Goal: Task Accomplishment & Management: Manage account settings

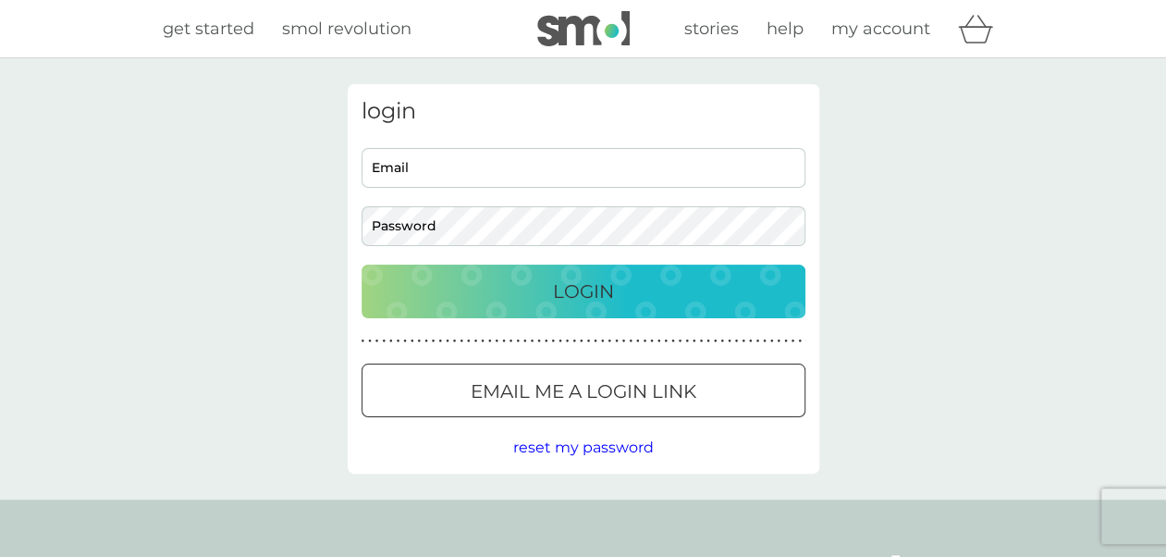
type input "jan.rollason@outlook.com"
click at [594, 290] on p "Login" at bounding box center [583, 292] width 61 height 30
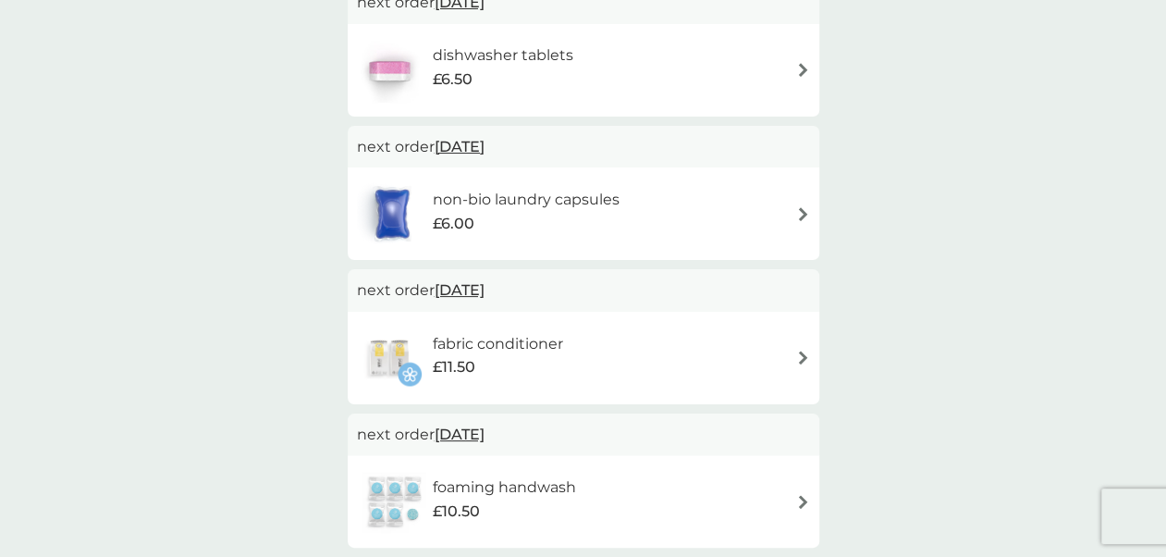
scroll to position [647, 0]
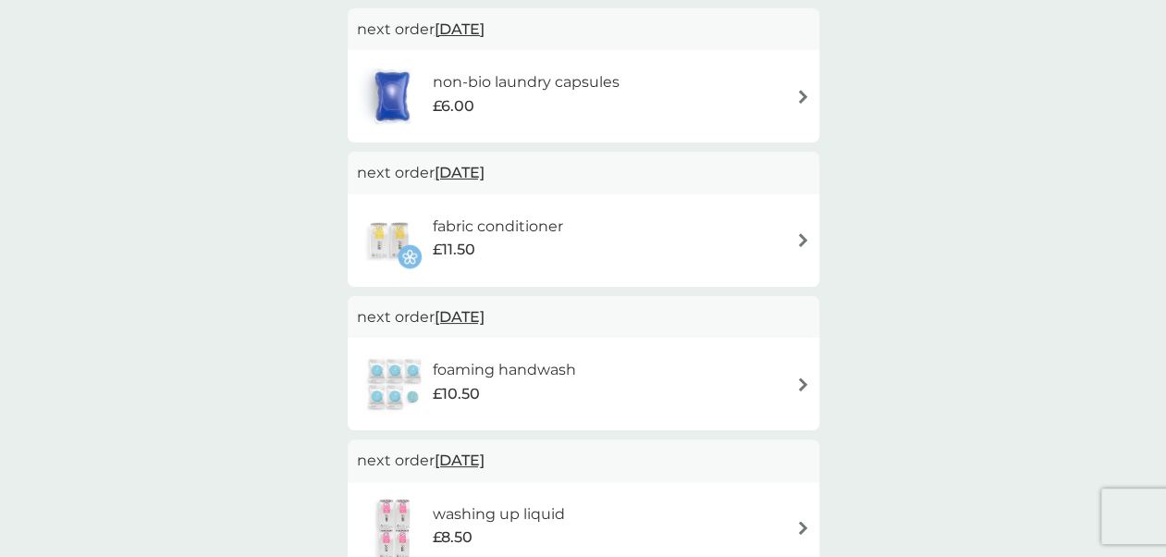
click at [800, 246] on img at bounding box center [803, 240] width 14 height 14
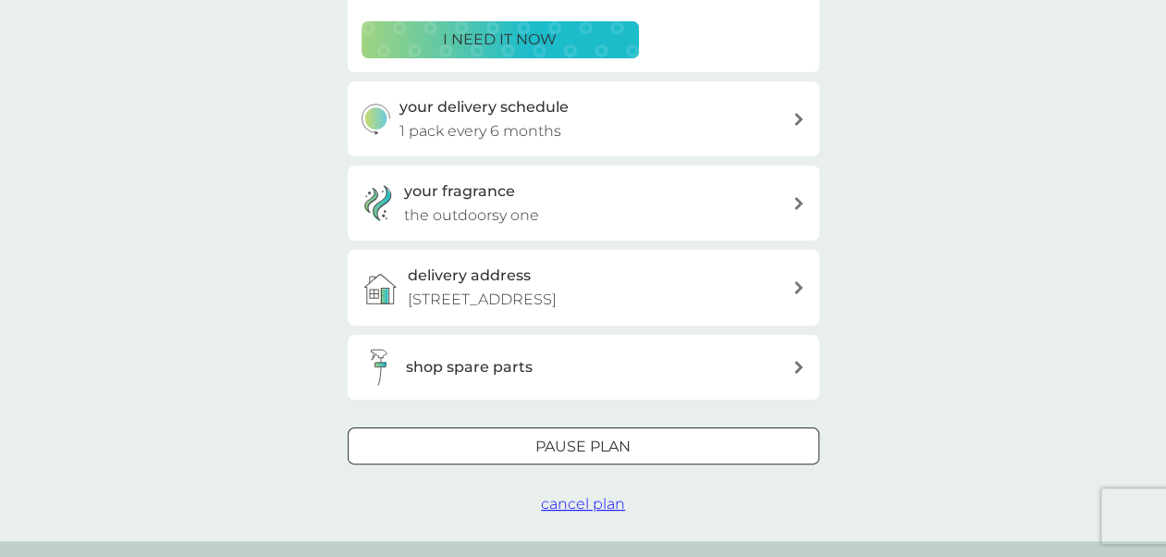
scroll to position [462, 0]
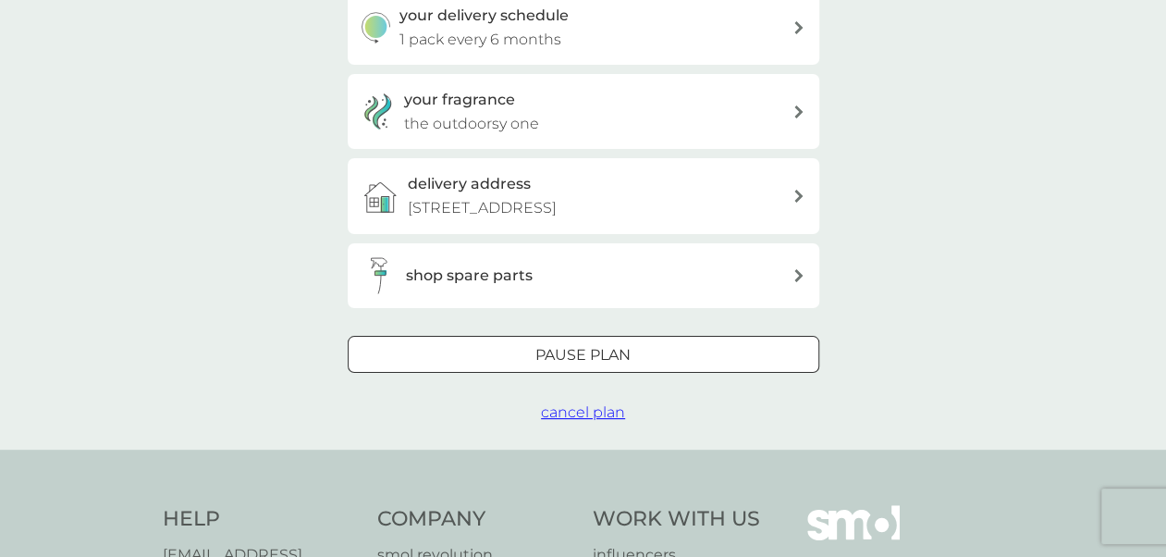
click at [795, 106] on icon at bounding box center [798, 111] width 8 height 13
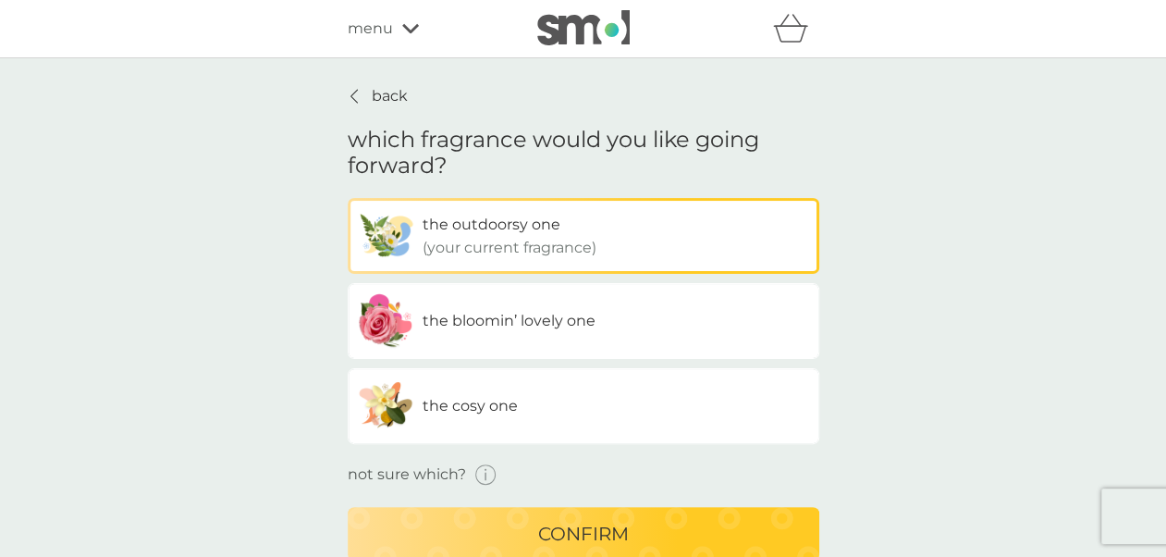
click at [470, 392] on label "the cosy one" at bounding box center [584, 406] width 472 height 76
click at [348, 198] on input "the cosy one" at bounding box center [348, 198] width 0 height 0
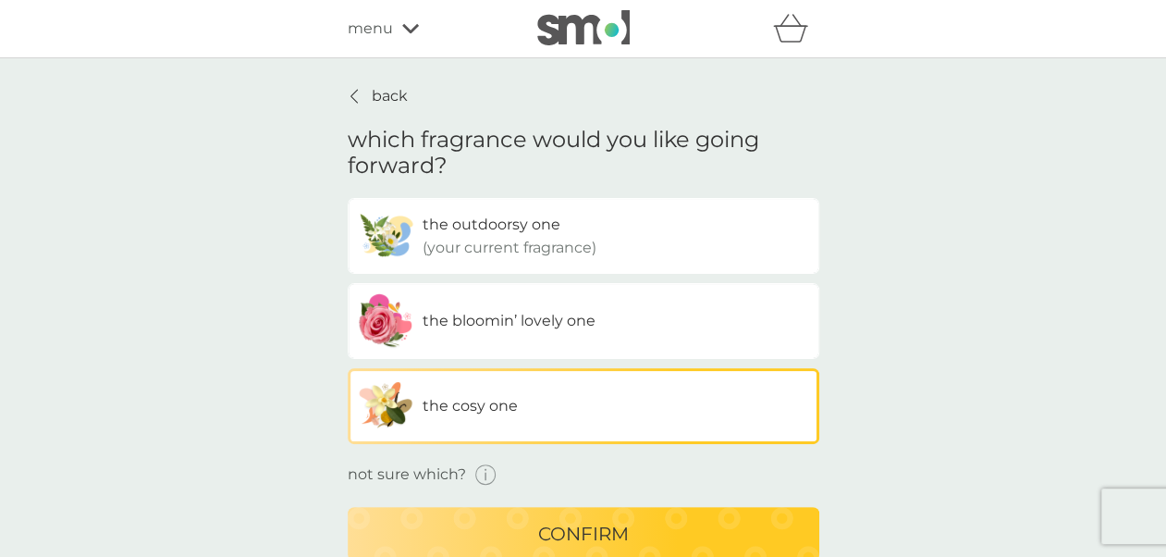
click at [430, 469] on span "not sure which?" at bounding box center [407, 474] width 118 height 18
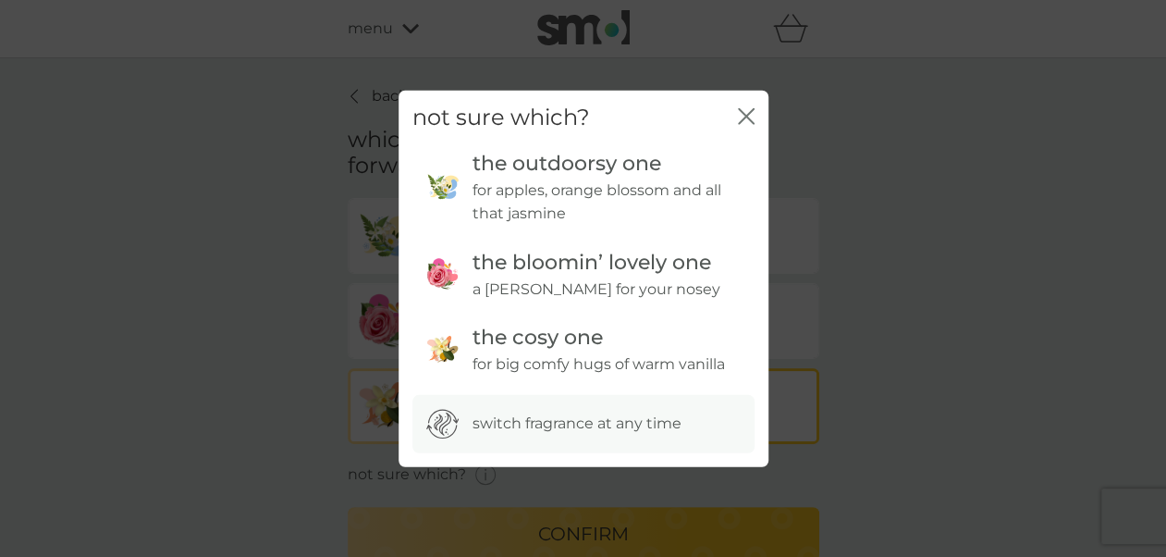
click at [549, 305] on ul "the outdoorsy one for apples, orange blossom and all that jasmine the bloomin’ …" at bounding box center [583, 263] width 342 height 236
click at [740, 113] on icon "close" at bounding box center [746, 116] width 17 height 17
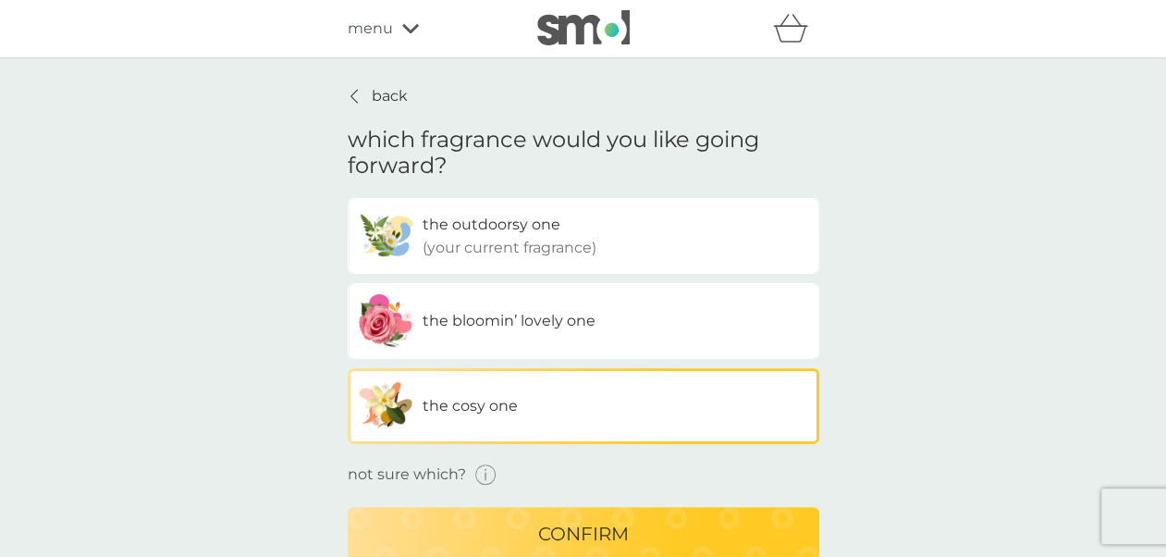
click at [490, 328] on span "the bloomin’ lovely one" at bounding box center [509, 321] width 173 height 18
click at [348, 198] on input "the bloomin’ lovely one" at bounding box center [348, 198] width 0 height 0
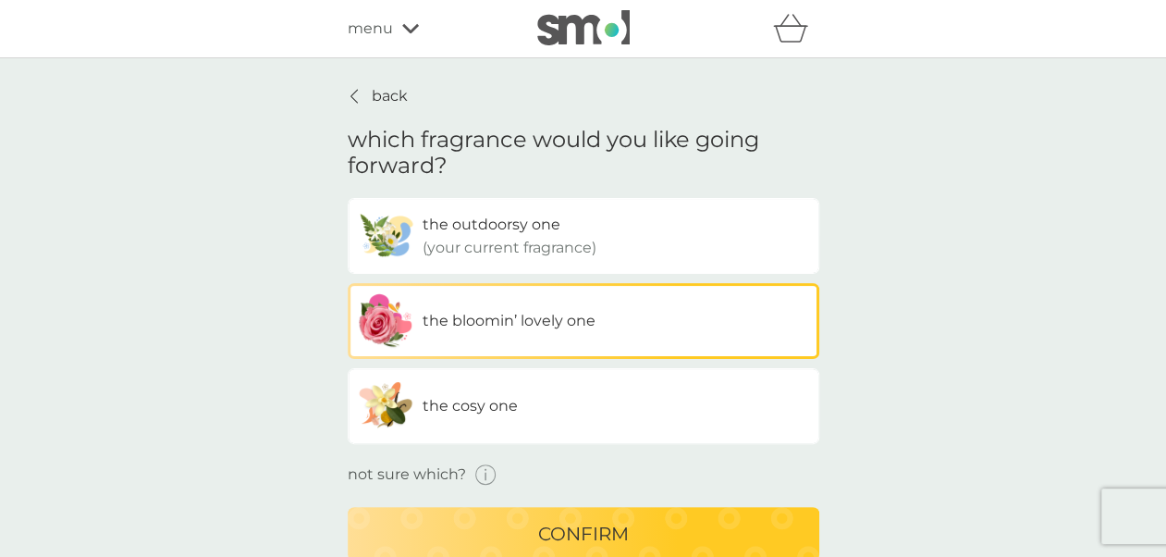
click at [529, 540] on div "confirm" at bounding box center [583, 534] width 435 height 30
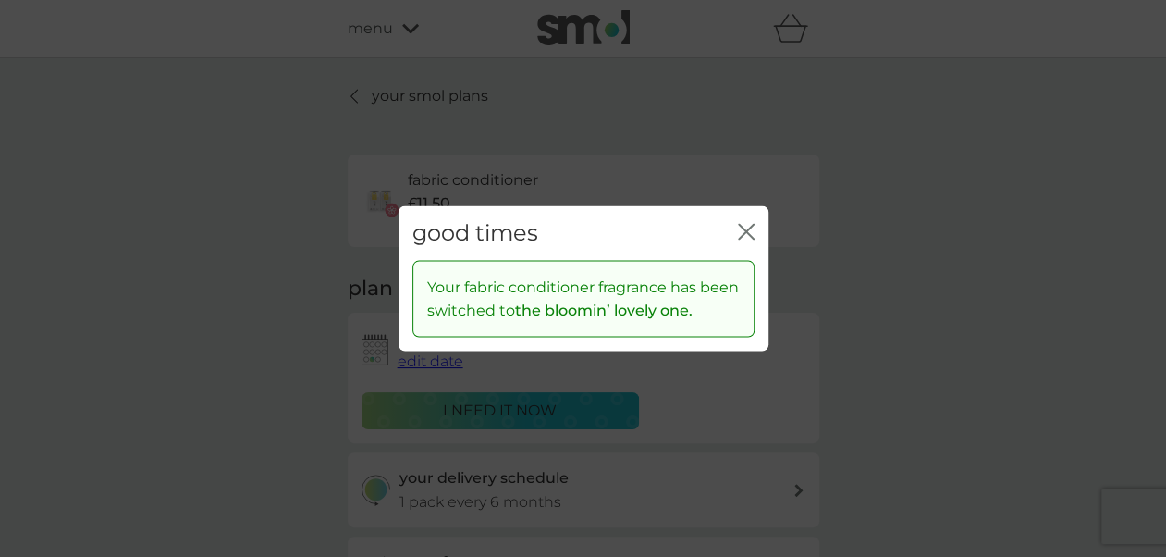
click at [734, 227] on div "good times close" at bounding box center [584, 233] width 370 height 55
click at [748, 229] on icon "close" at bounding box center [749, 232] width 7 height 15
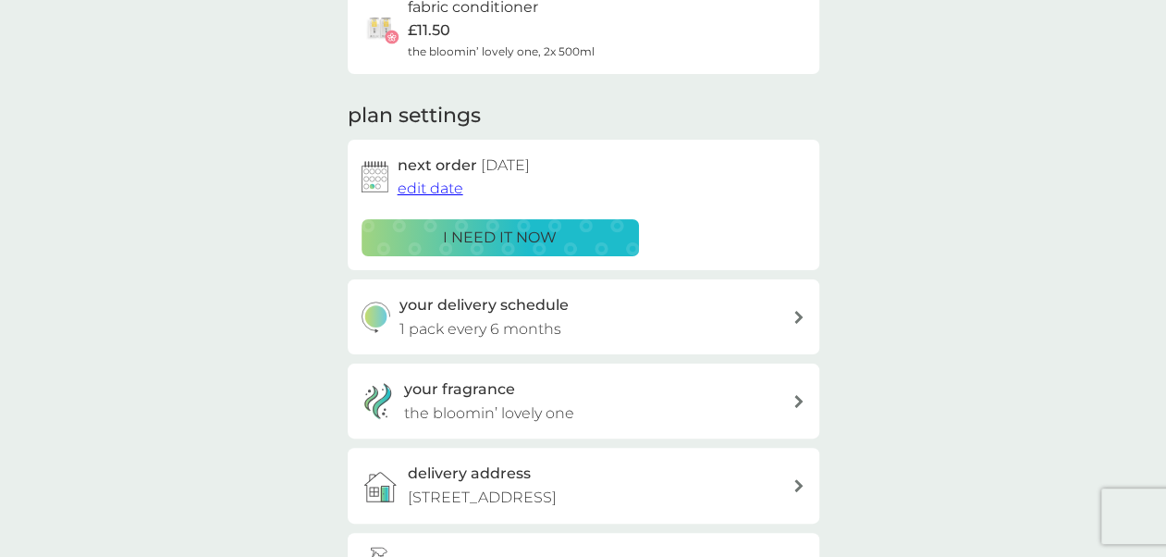
scroll to position [277, 0]
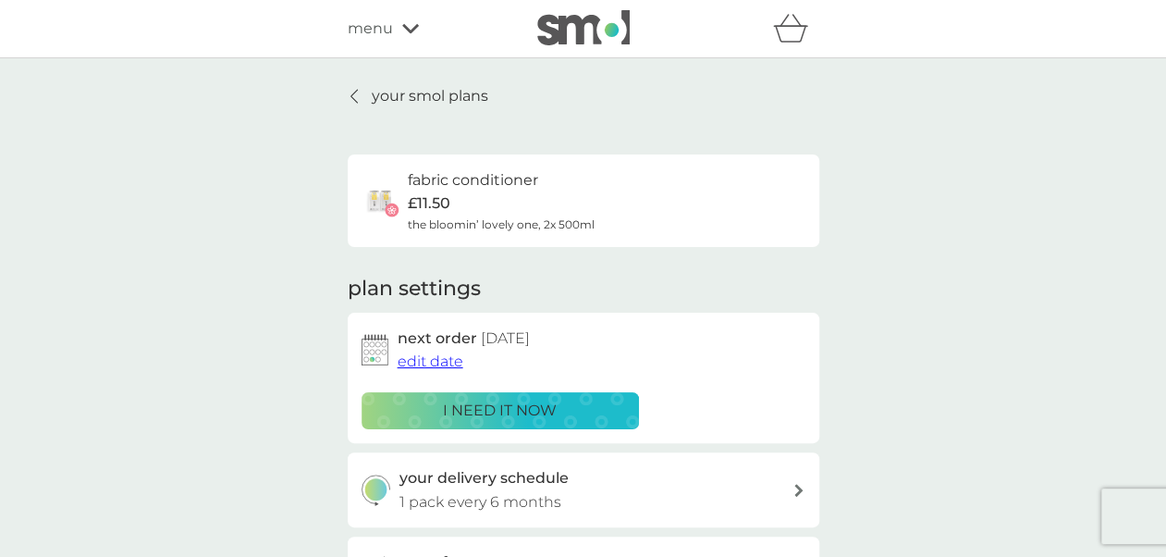
click at [436, 98] on p "your smol plans" at bounding box center [430, 96] width 117 height 24
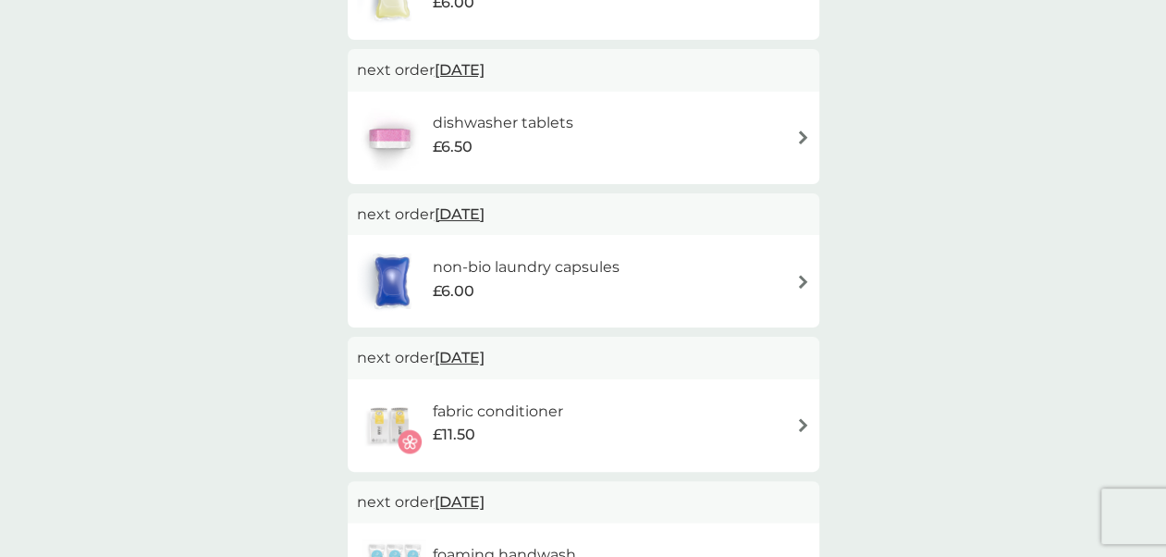
scroll to position [647, 0]
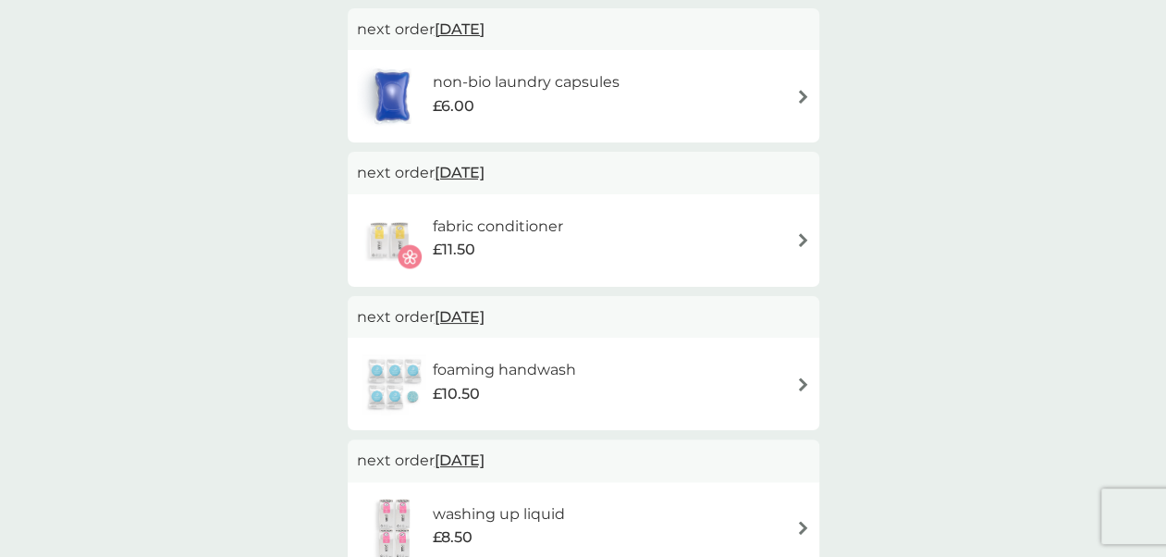
click at [806, 381] on img at bounding box center [803, 384] width 14 height 14
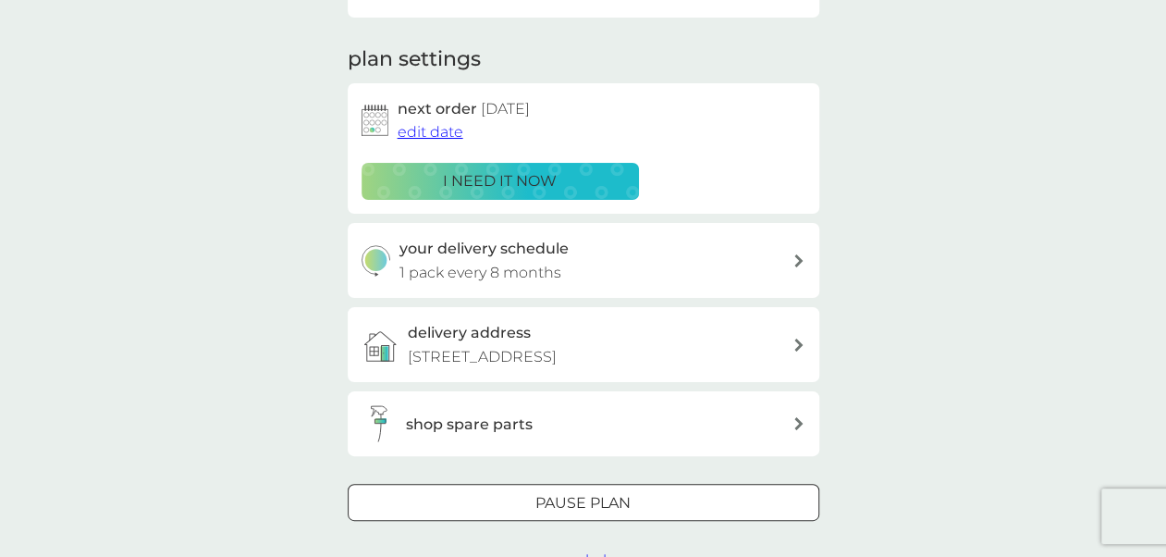
scroll to position [277, 0]
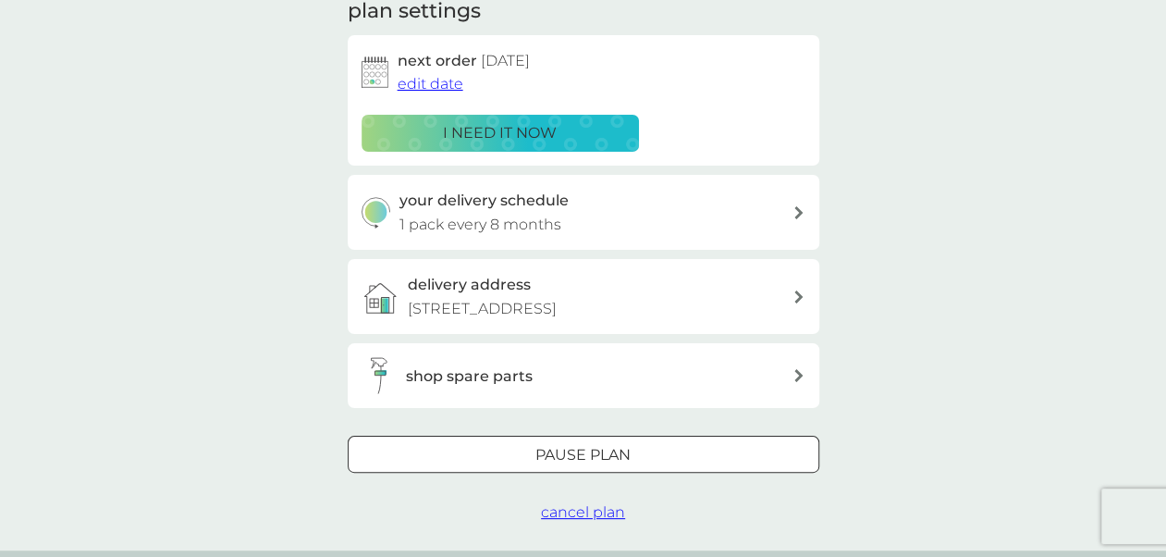
click at [779, 205] on div "your delivery schedule 1 pack every 8 months" at bounding box center [595, 212] width 393 height 47
select select "6"
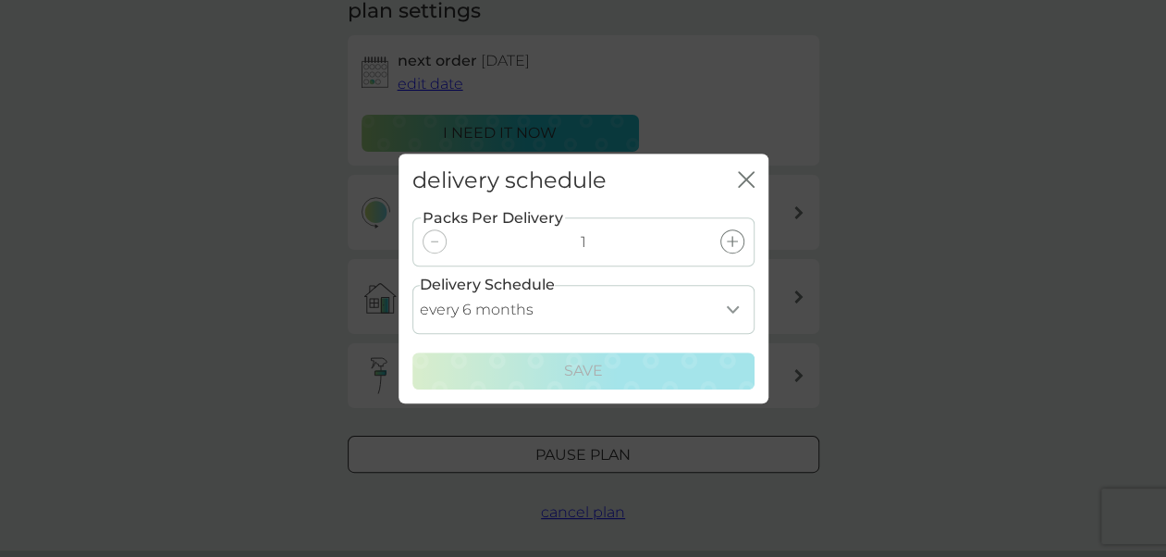
click at [728, 317] on select "every 1 month every 2 months every 3 months every 4 months every 5 months every…" at bounding box center [583, 309] width 342 height 49
click at [905, 250] on div "delivery schedule close Packs Per Delivery 1 Delivery Schedule every 1 month ev…" at bounding box center [583, 278] width 1166 height 557
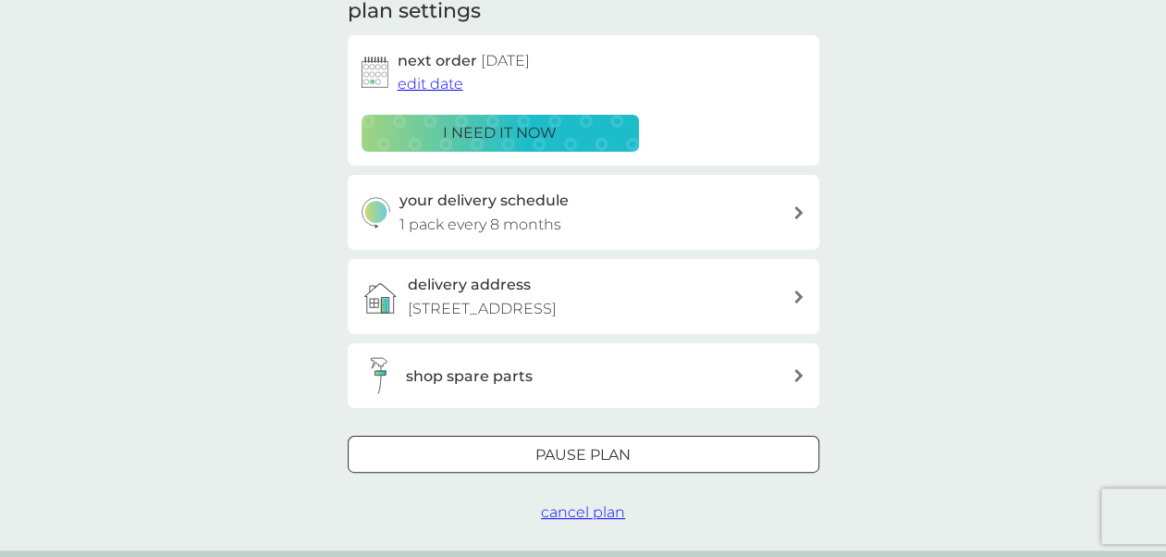
click at [510, 64] on span "[DATE]" at bounding box center [505, 61] width 49 height 18
click at [423, 84] on span "edit date" at bounding box center [431, 84] width 66 height 18
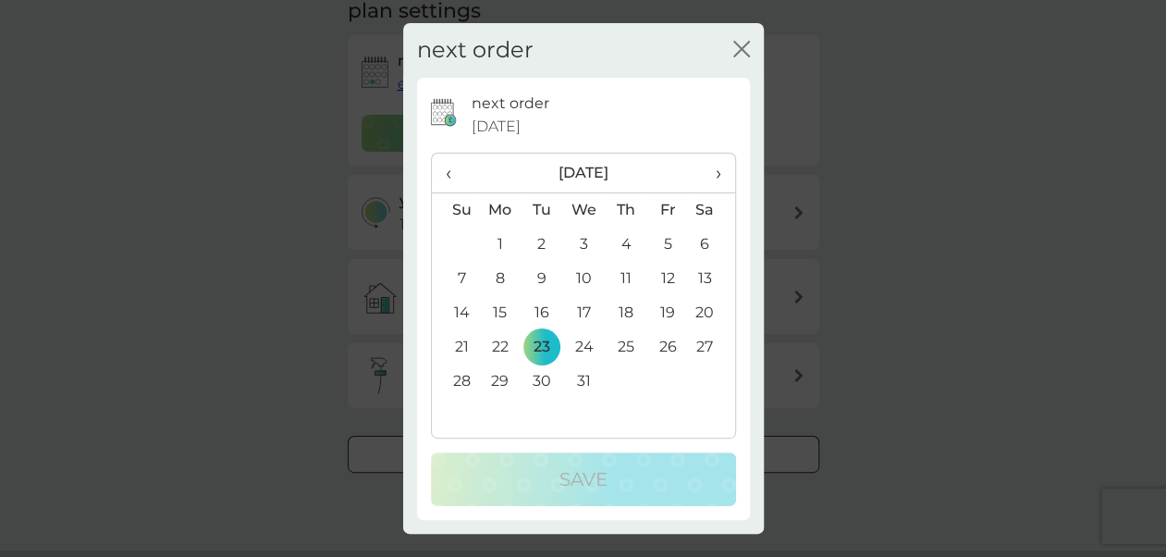
click at [714, 178] on span "›" at bounding box center [711, 173] width 18 height 39
click at [580, 344] on td "18" at bounding box center [583, 347] width 43 height 34
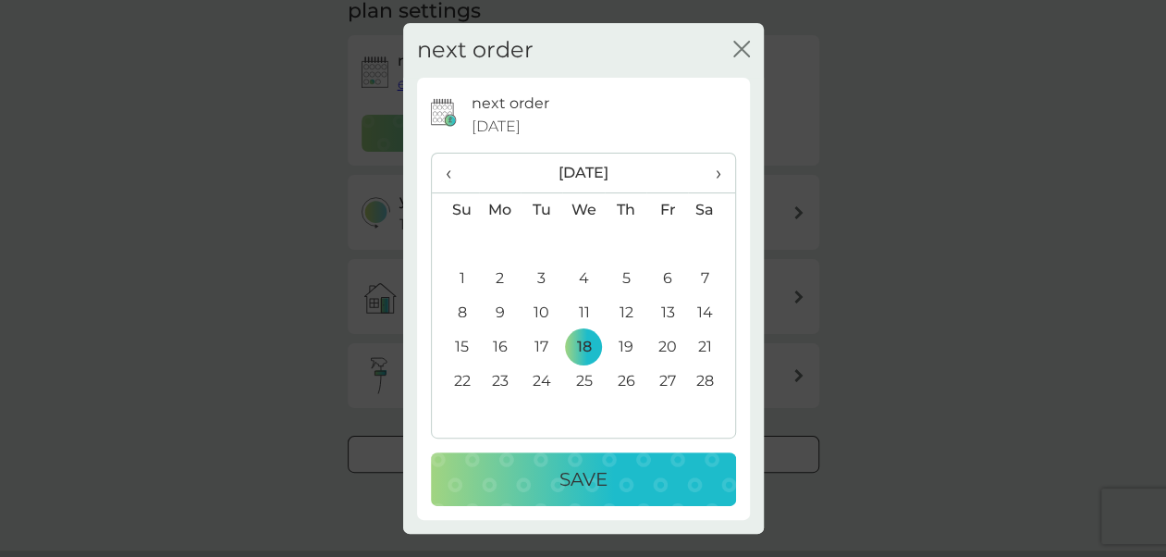
click at [584, 479] on p "Save" at bounding box center [583, 479] width 48 height 30
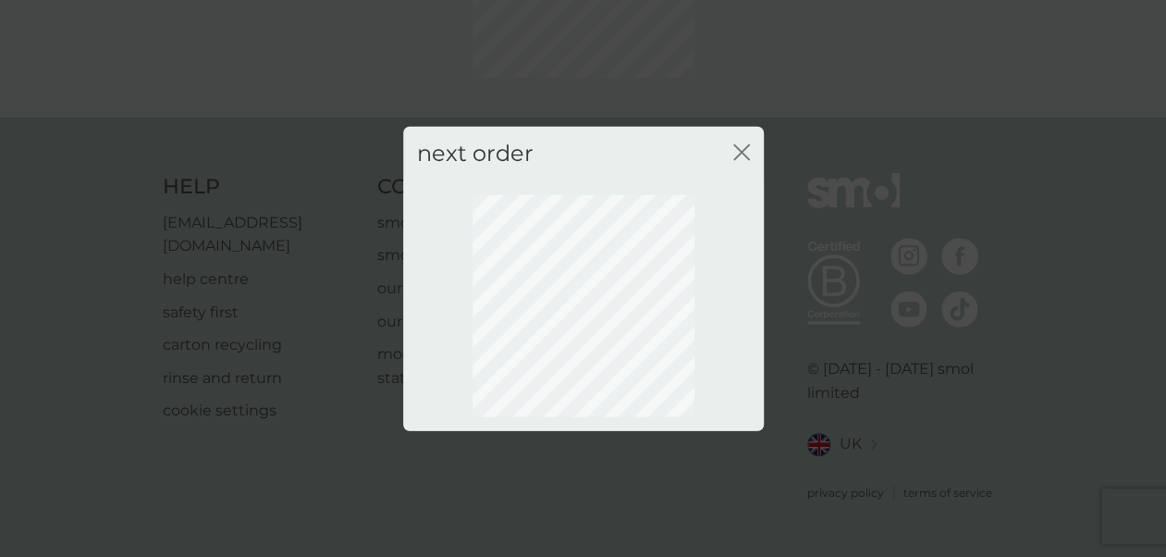
scroll to position [218, 0]
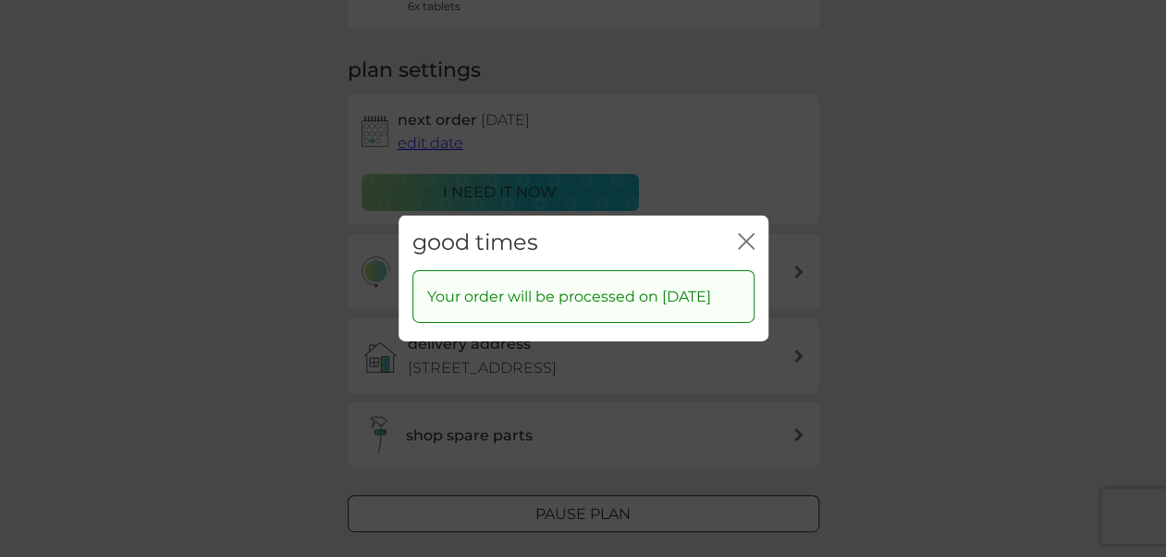
click at [738, 229] on div "close" at bounding box center [746, 242] width 17 height 27
click at [747, 234] on icon "close" at bounding box center [749, 241] width 7 height 15
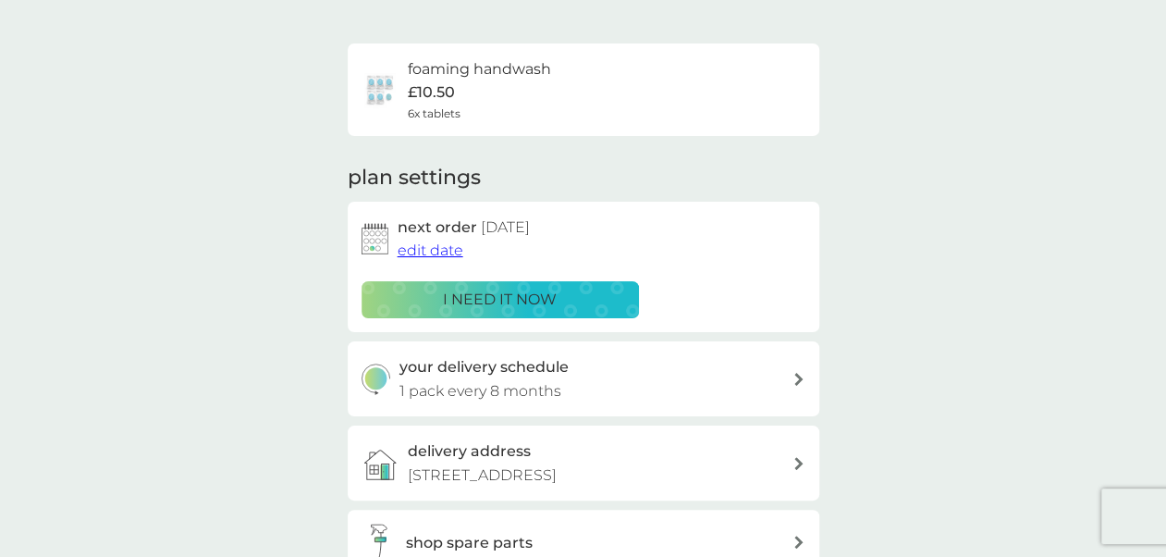
scroll to position [33, 0]
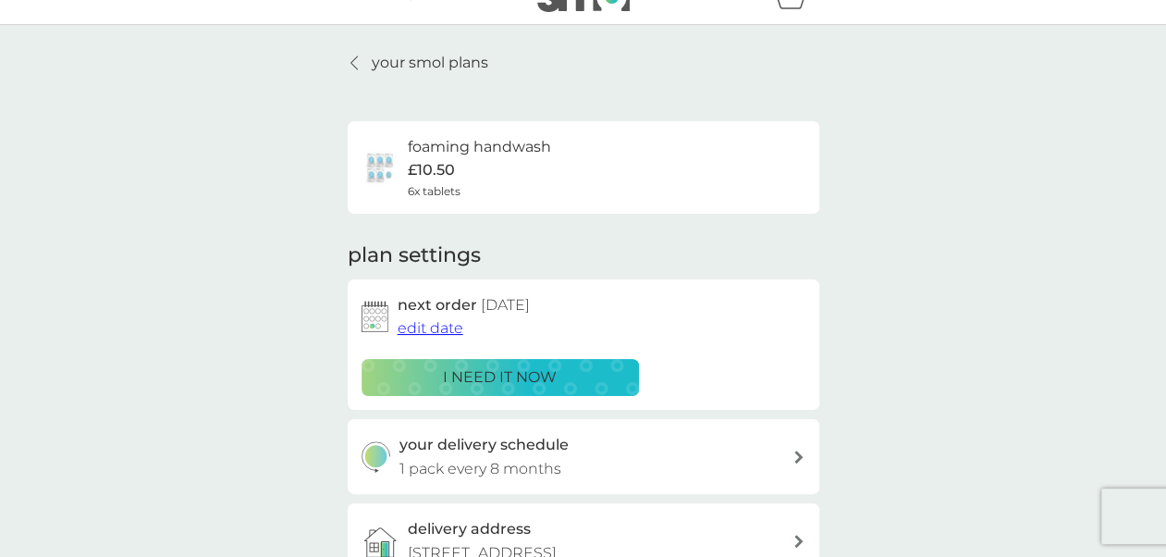
click at [413, 56] on p "your smol plans" at bounding box center [430, 63] width 117 height 24
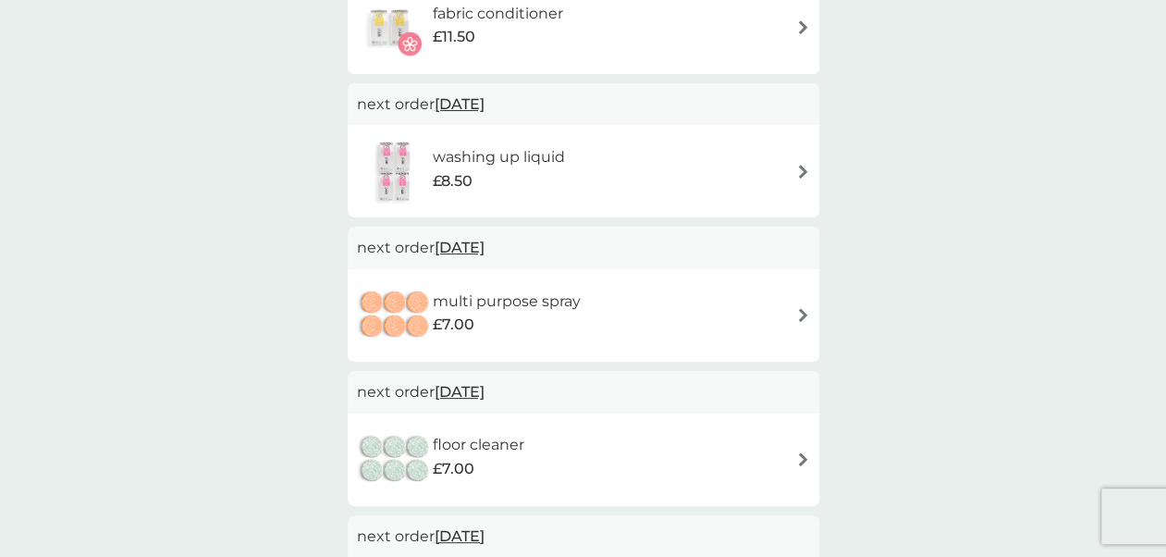
scroll to position [832, 0]
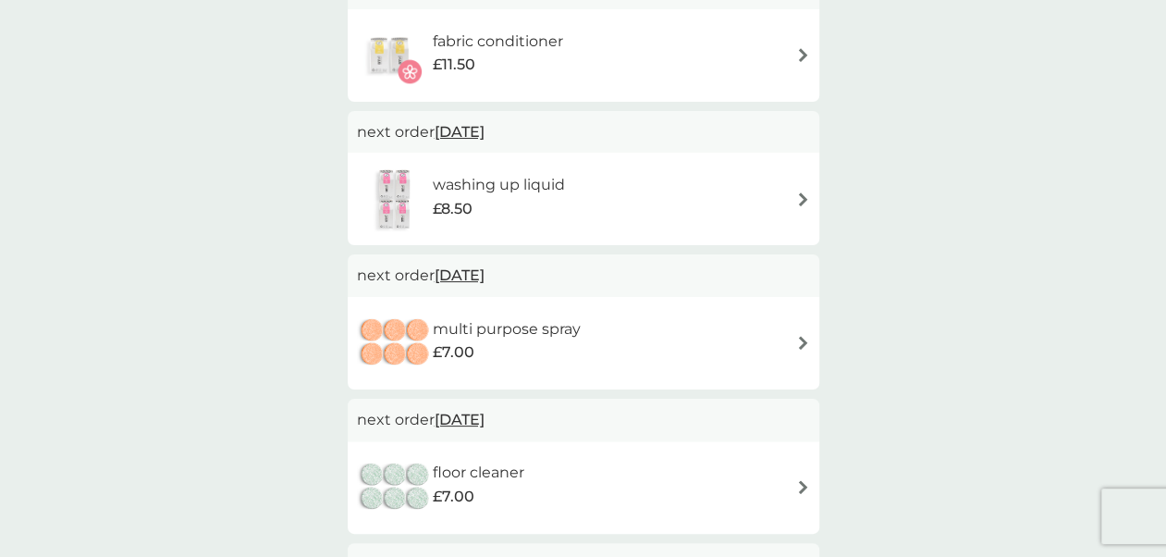
click at [480, 271] on span "[DATE]" at bounding box center [460, 275] width 50 height 36
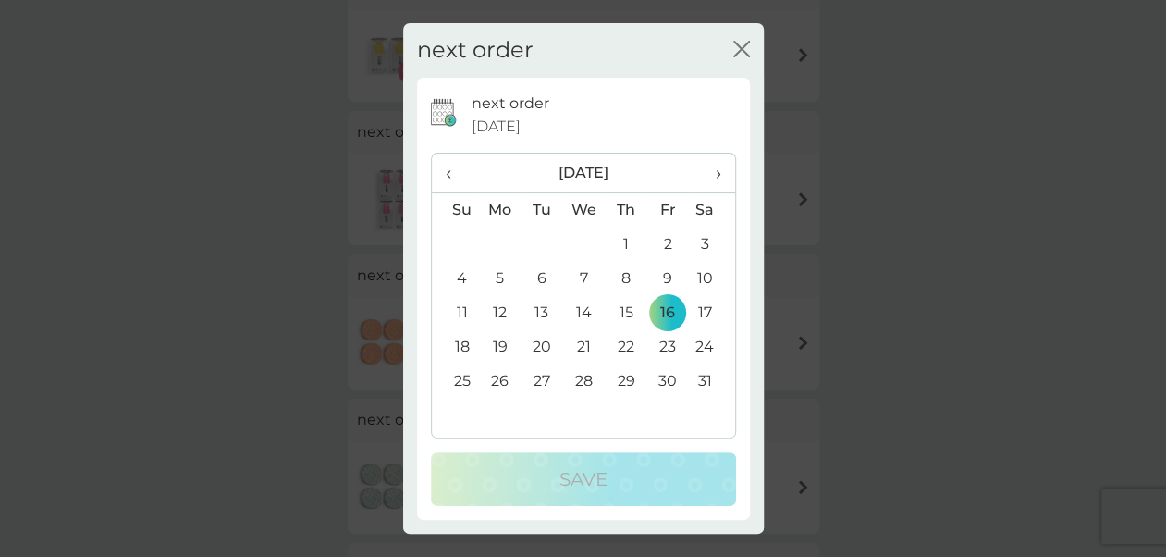
click at [713, 174] on span "›" at bounding box center [711, 173] width 18 height 39
click at [463, 308] on td "8" at bounding box center [455, 313] width 47 height 34
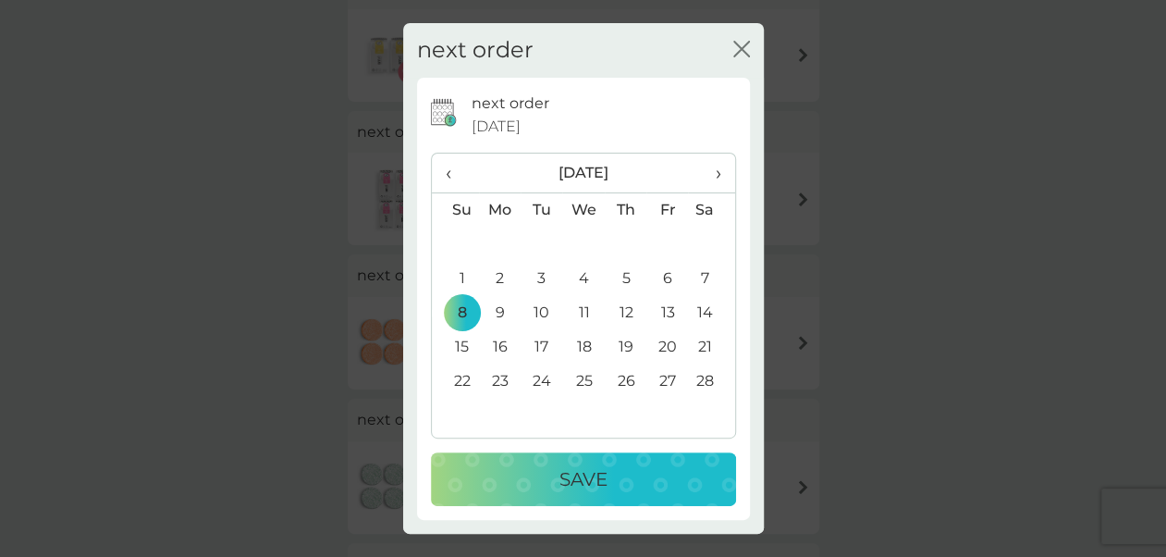
click at [575, 475] on p "Save" at bounding box center [583, 479] width 48 height 30
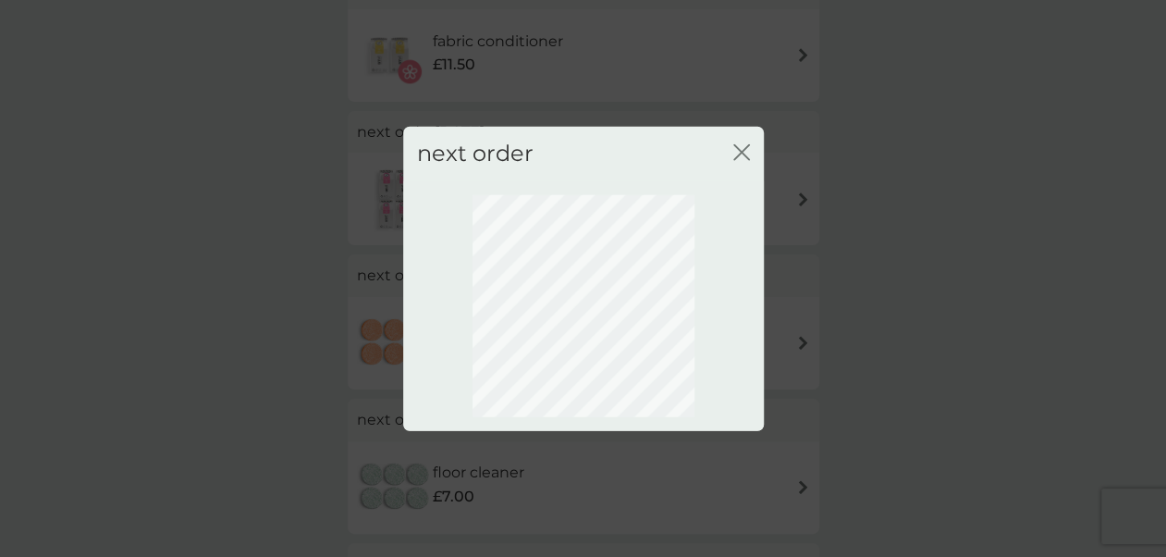
scroll to position [218, 0]
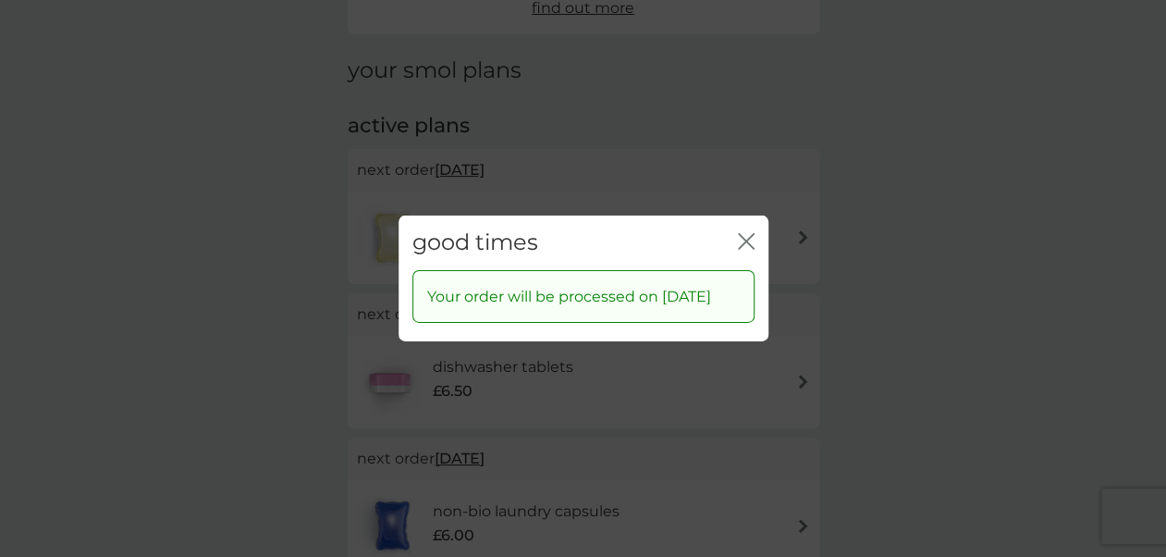
click at [744, 233] on icon "close" at bounding box center [746, 241] width 17 height 17
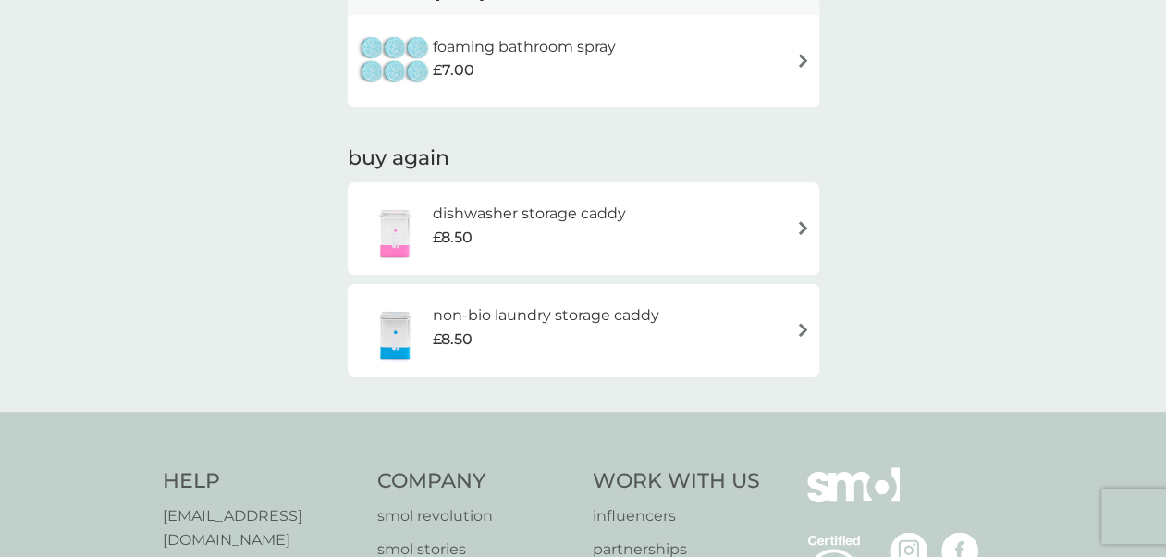
scroll to position [1572, 0]
